Goal: Information Seeking & Learning: Learn about a topic

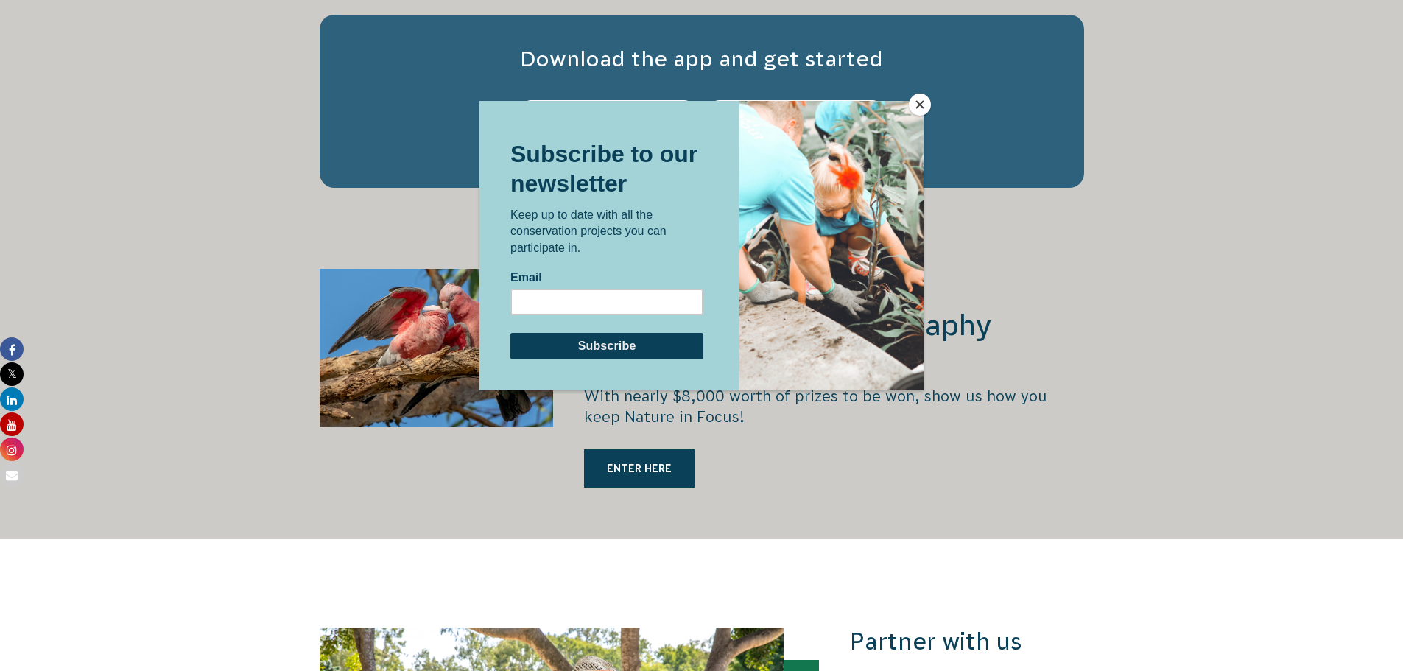
scroll to position [2651, 0]
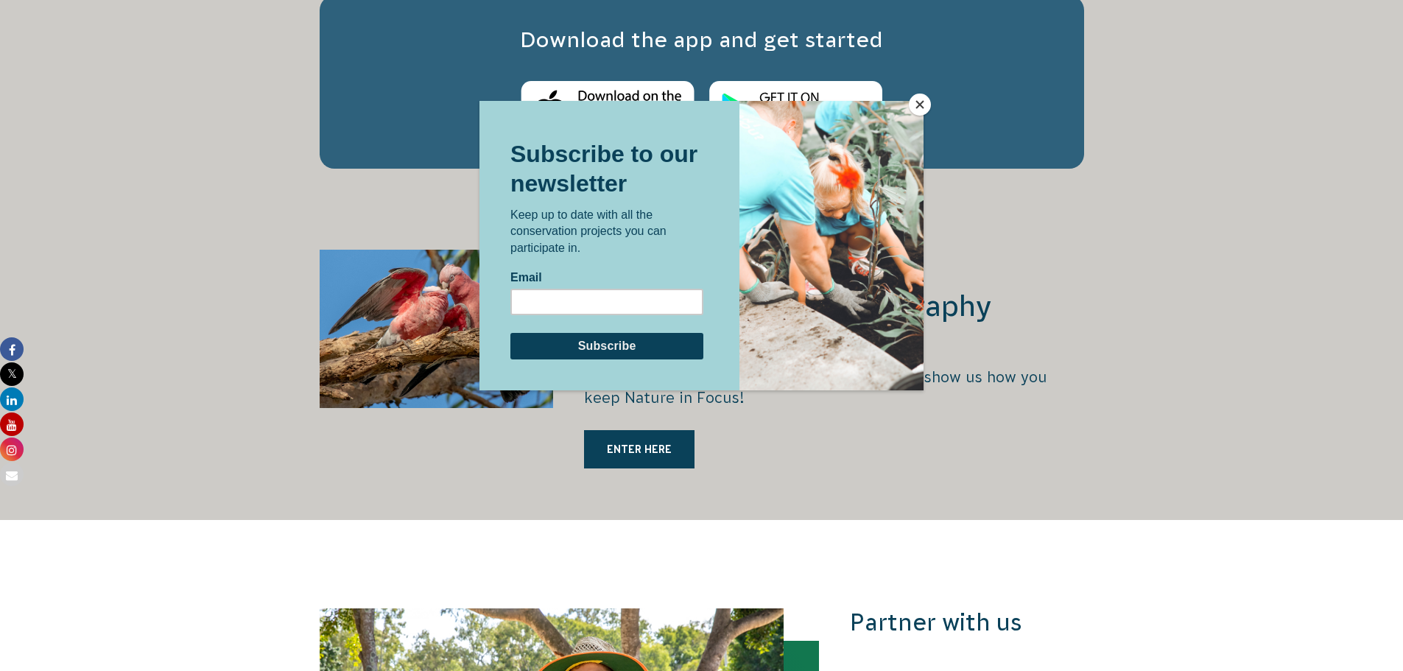
click at [614, 417] on div at bounding box center [701, 364] width 444 height 526
click at [920, 104] on button "Close" at bounding box center [920, 105] width 22 height 22
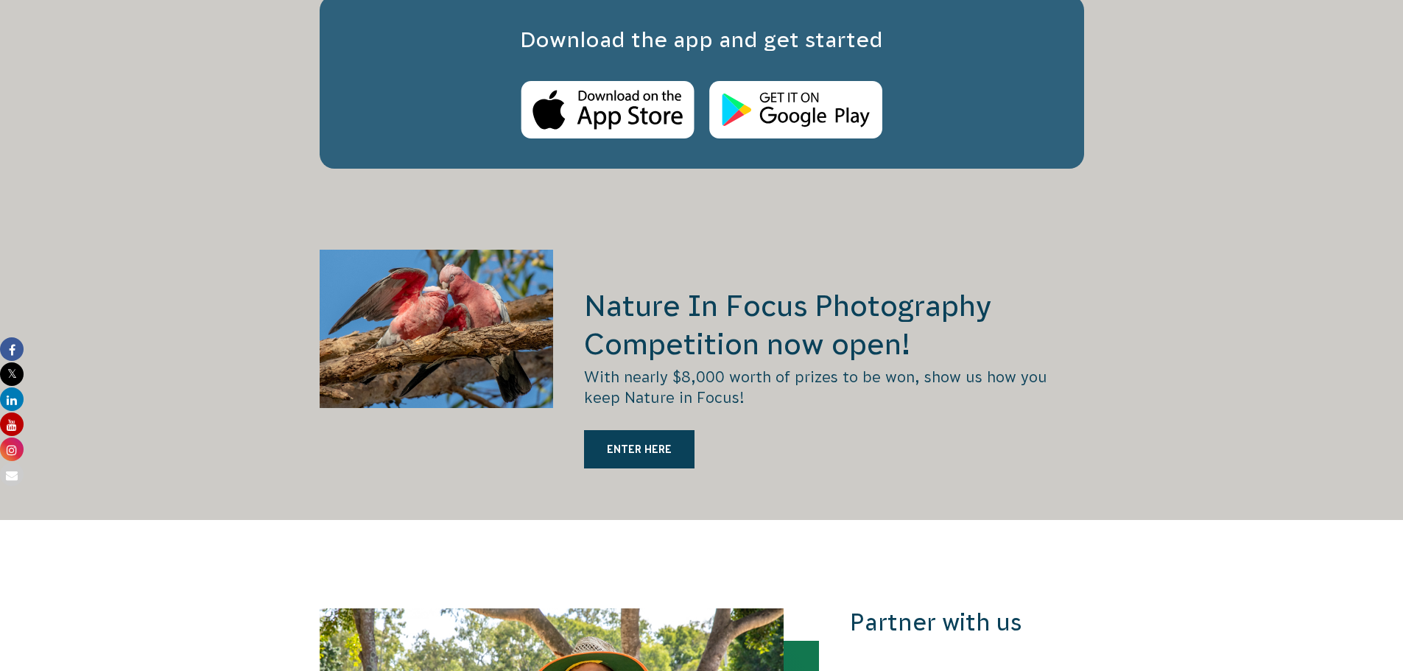
click at [786, 306] on h2 "Nature In Focus Photography Competition now open!" at bounding box center [833, 324] width 499 height 77
click at [480, 308] on div at bounding box center [437, 385] width 234 height 270
click at [638, 430] on link "ENTER HERE" at bounding box center [639, 449] width 110 height 38
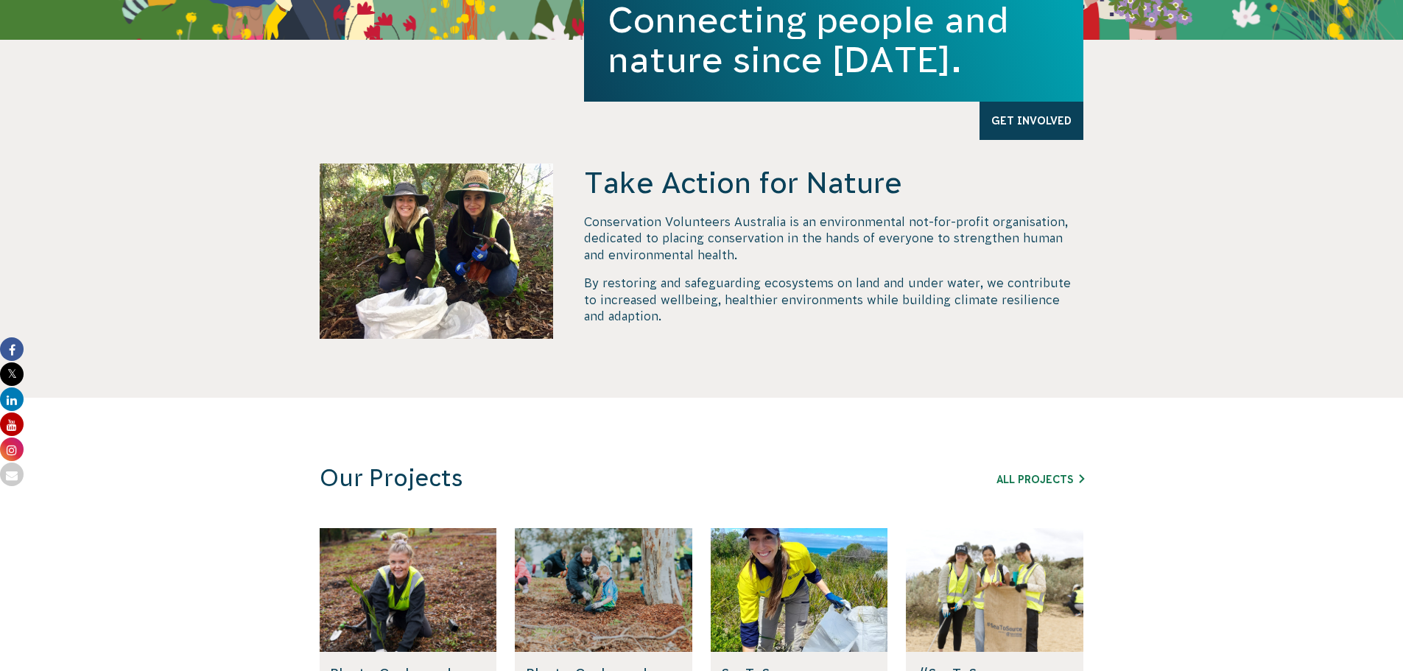
scroll to position [0, 0]
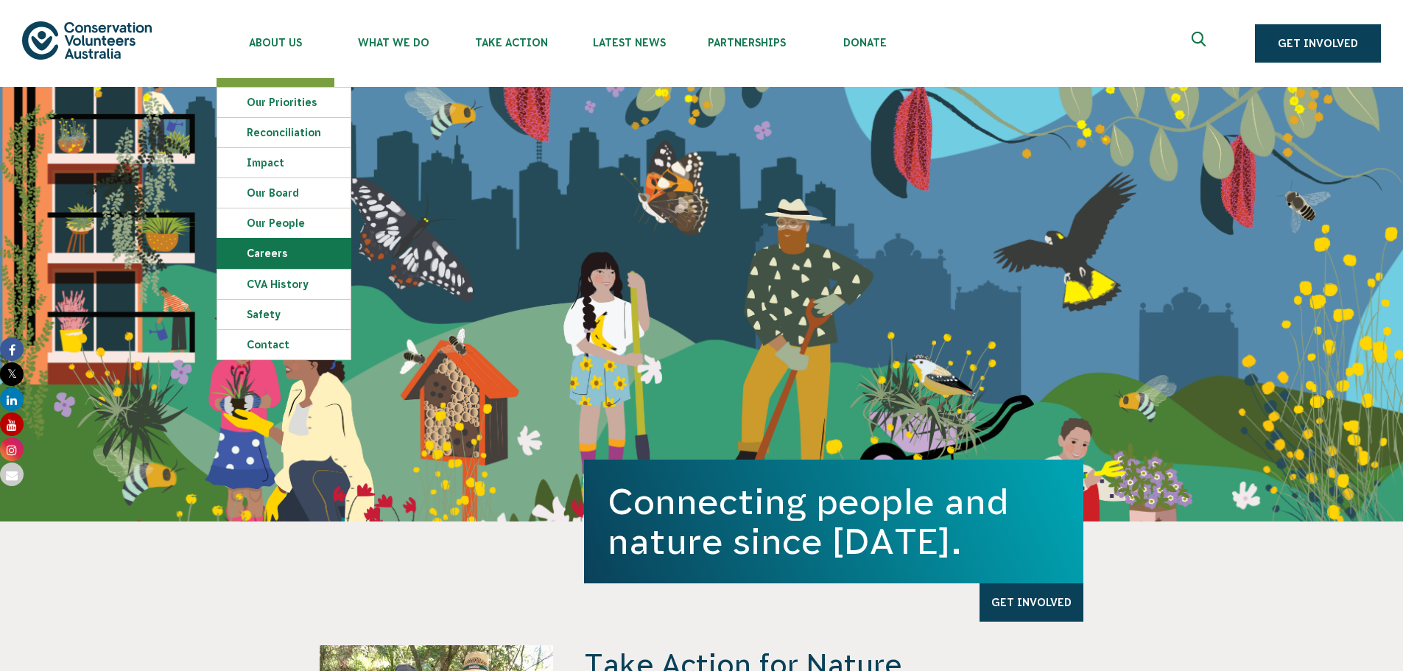
click at [265, 264] on link "Careers" at bounding box center [283, 253] width 133 height 29
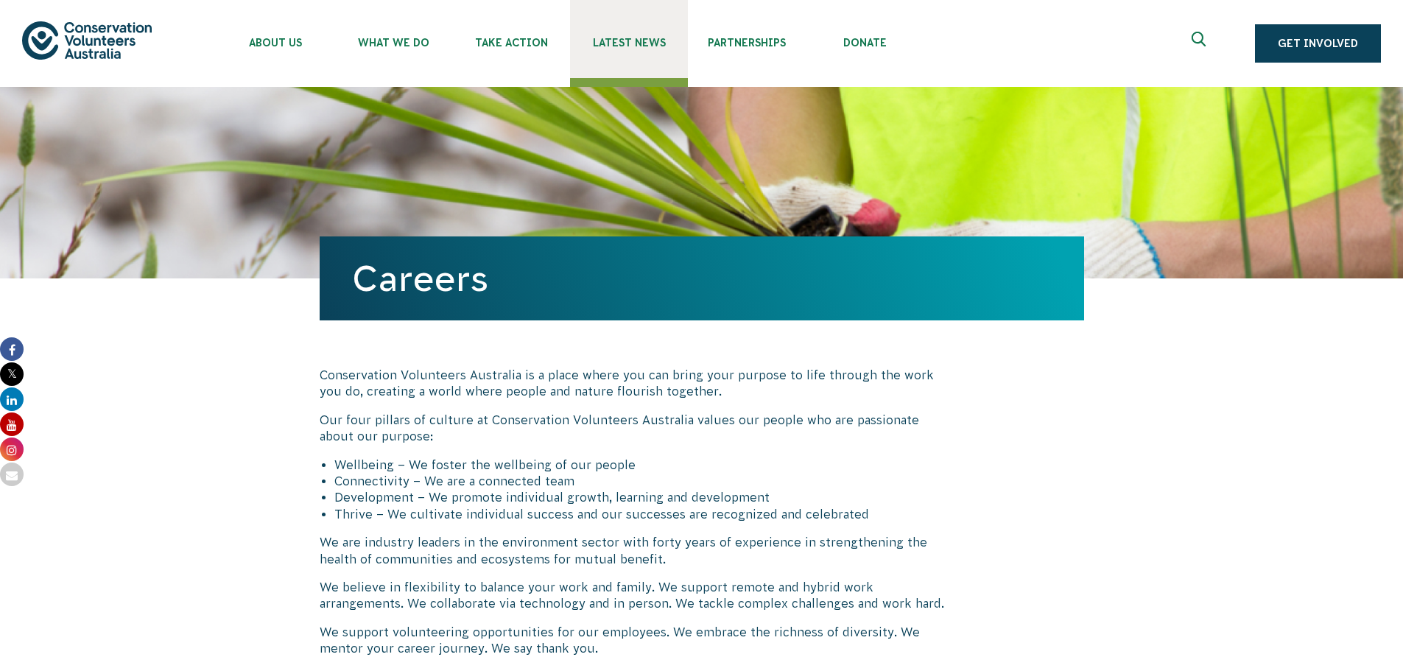
click at [667, 44] on span "Latest News" at bounding box center [629, 43] width 118 height 12
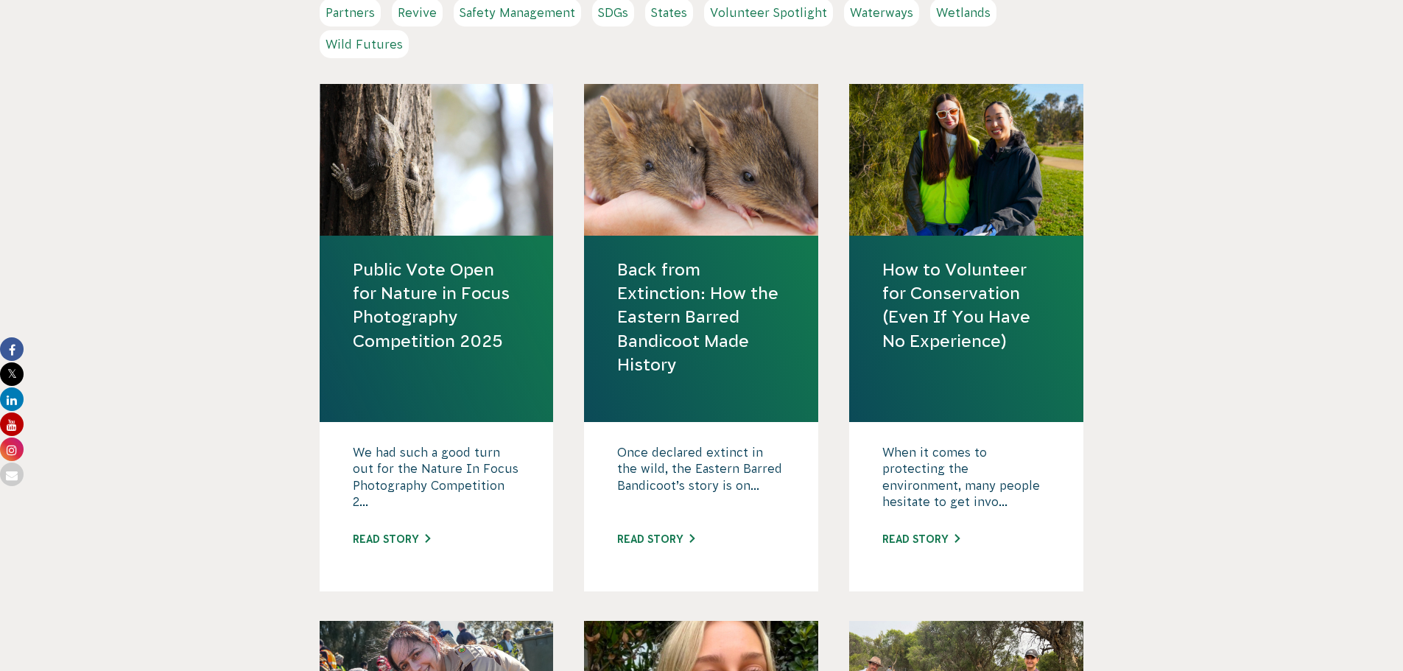
scroll to position [589, 0]
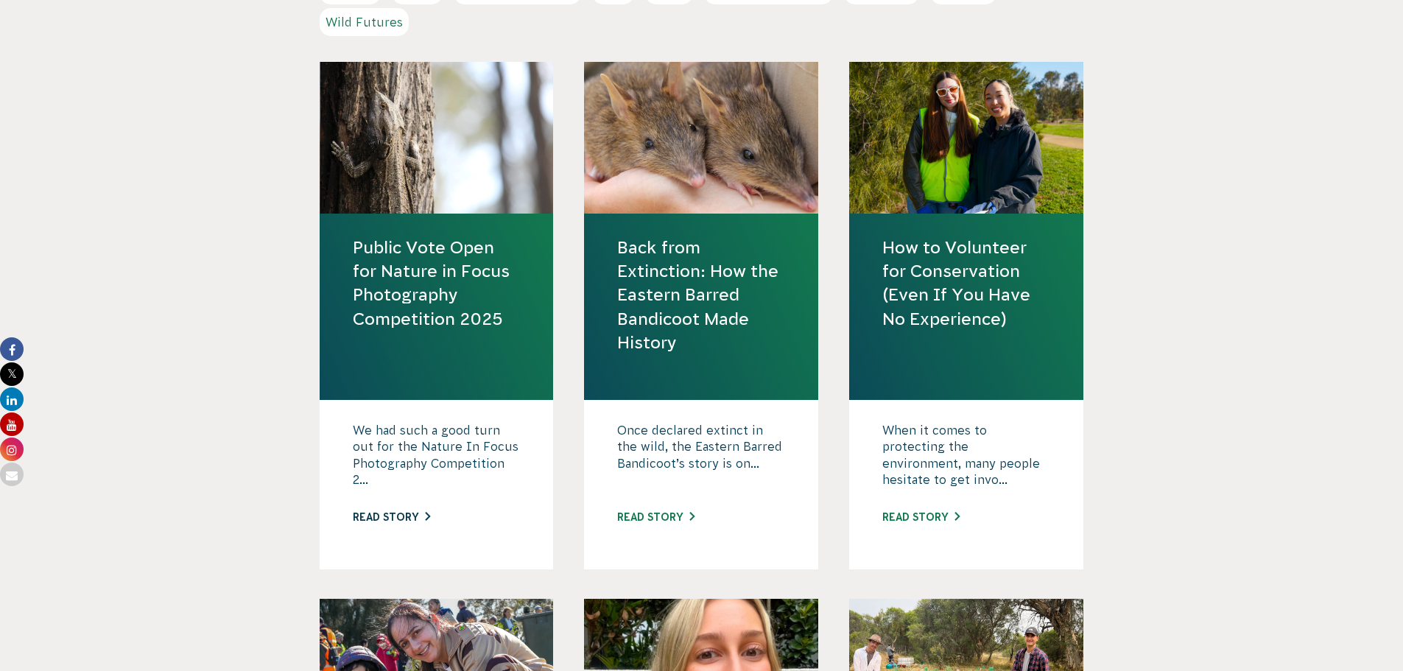
click at [384, 521] on link "Read story" at bounding box center [391, 517] width 77 height 12
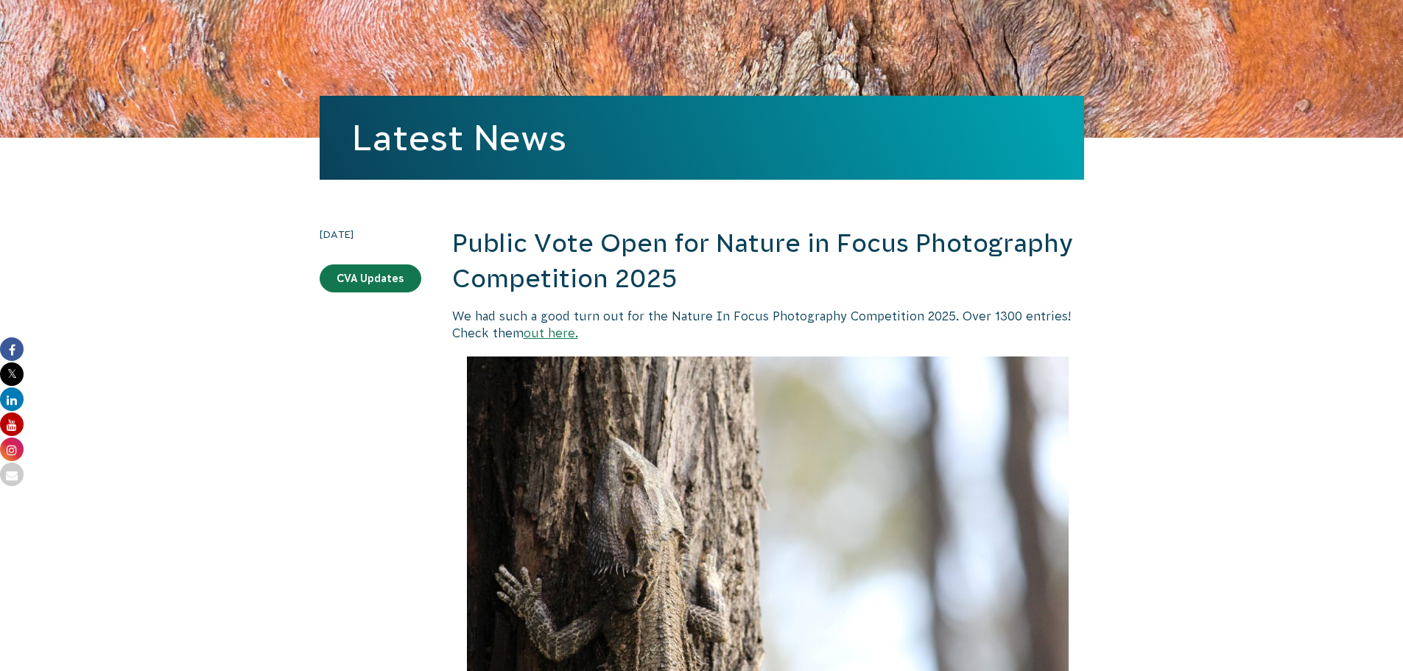
scroll to position [74, 0]
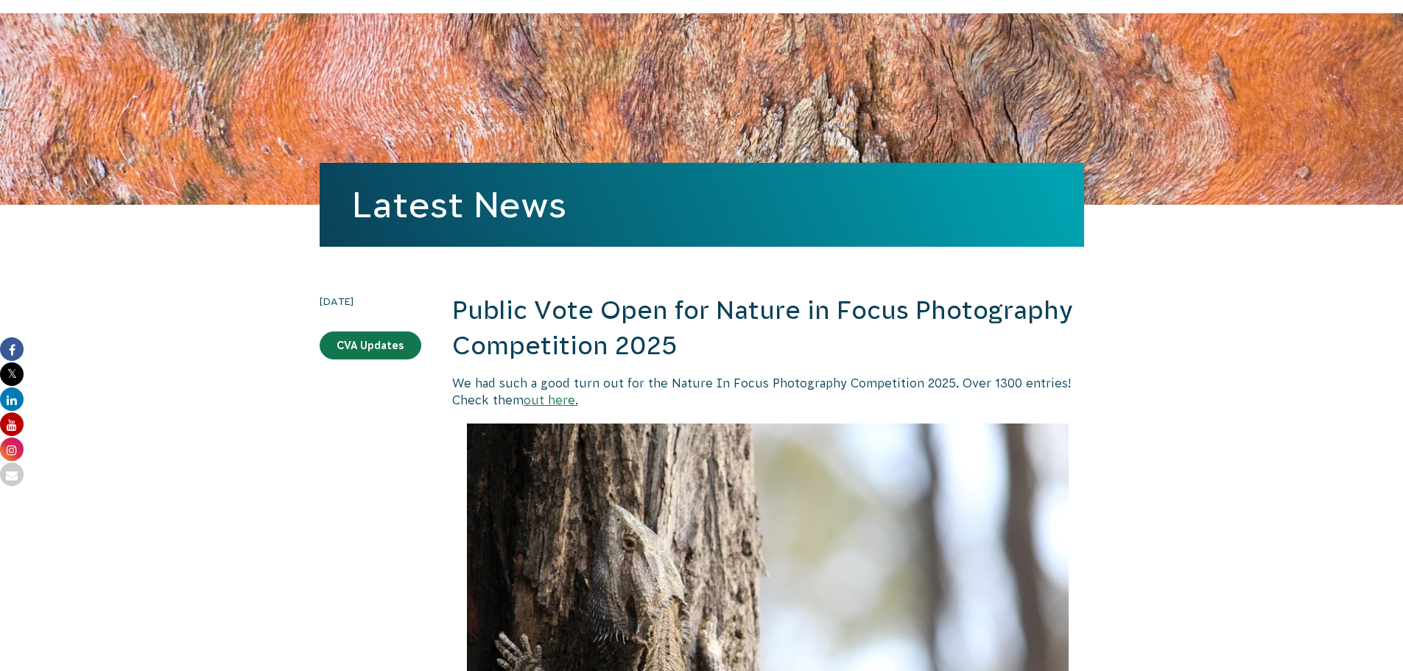
click at [549, 399] on link "out here." at bounding box center [551, 399] width 54 height 13
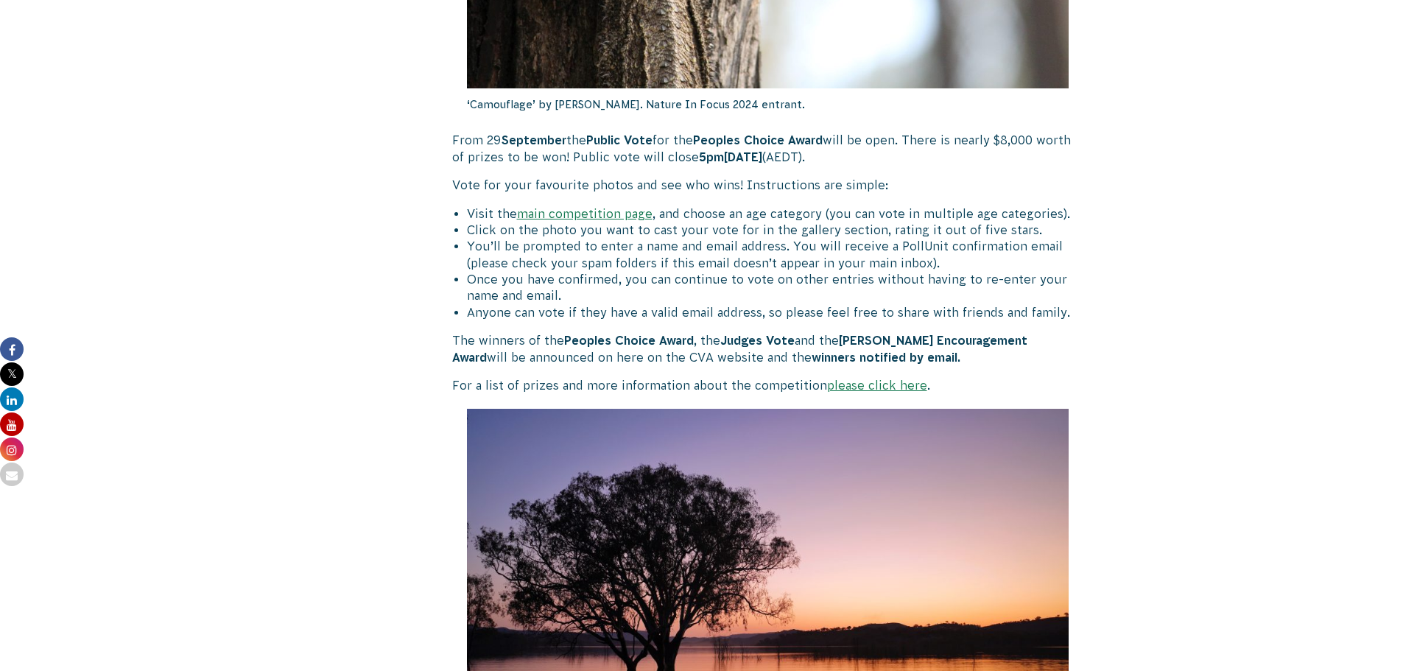
scroll to position [736, 0]
